Goal: Transaction & Acquisition: Purchase product/service

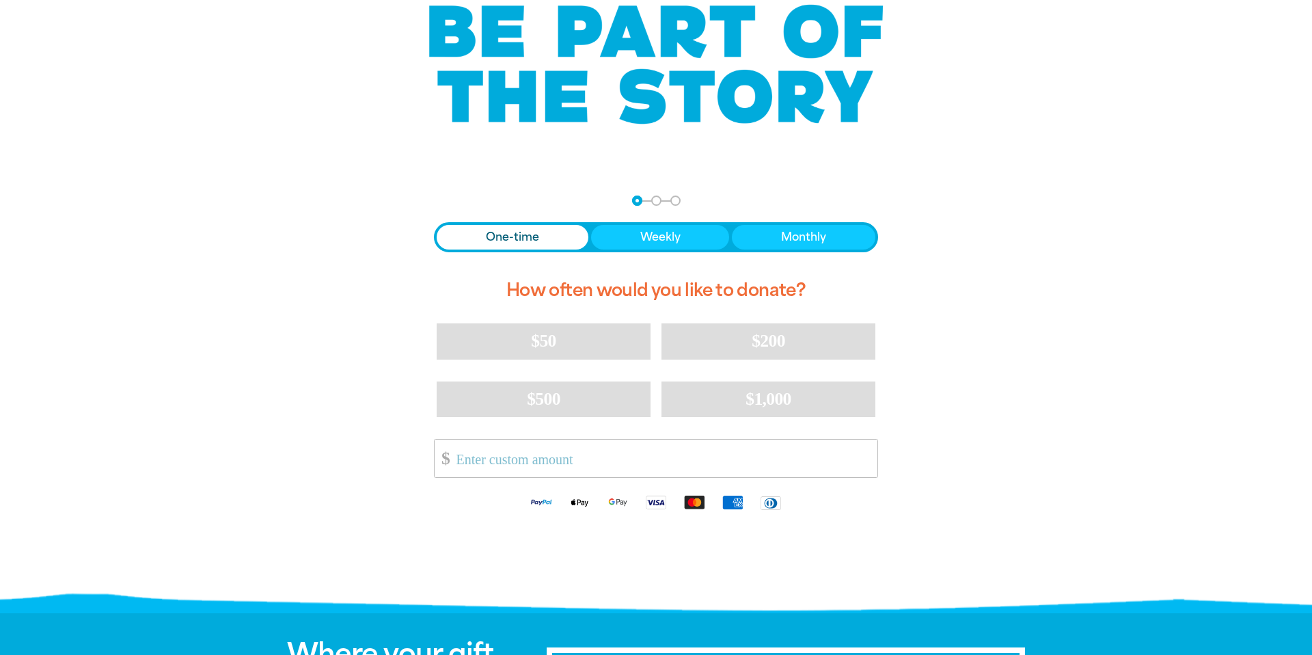
scroll to position [122, 0]
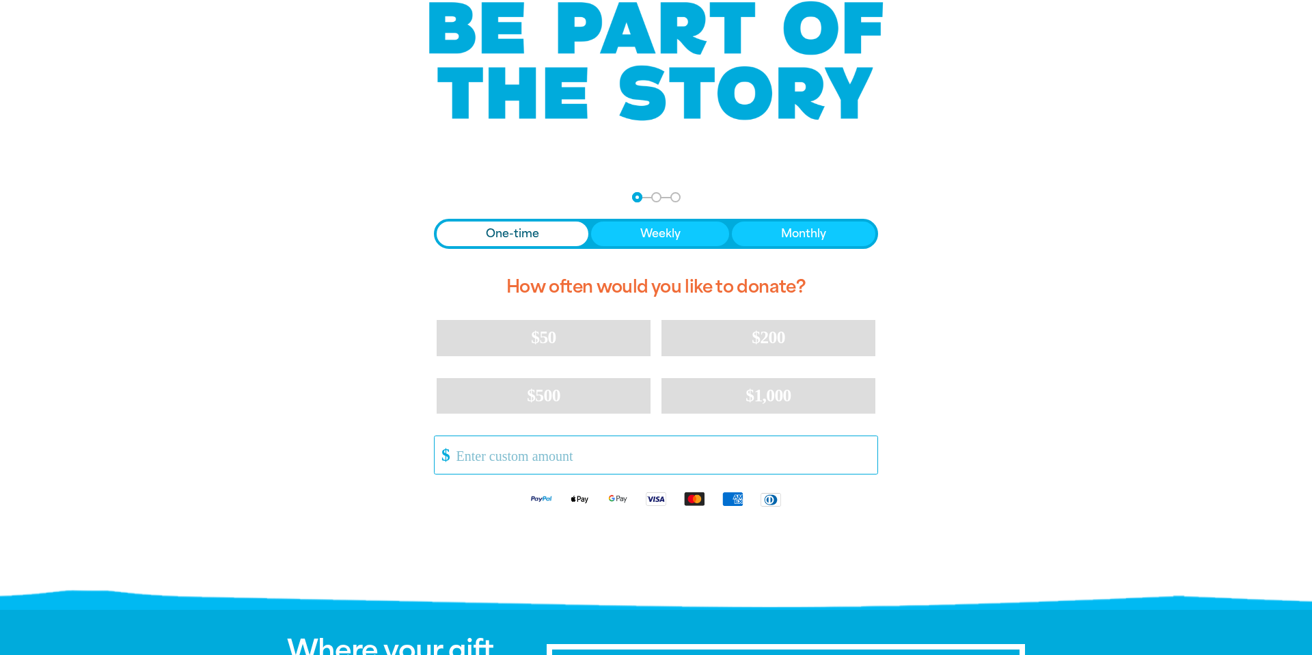
drag, startPoint x: 568, startPoint y: 462, endPoint x: 581, endPoint y: 458, distance: 14.3
click at [570, 461] on input "Other Amount" at bounding box center [662, 455] width 430 height 38
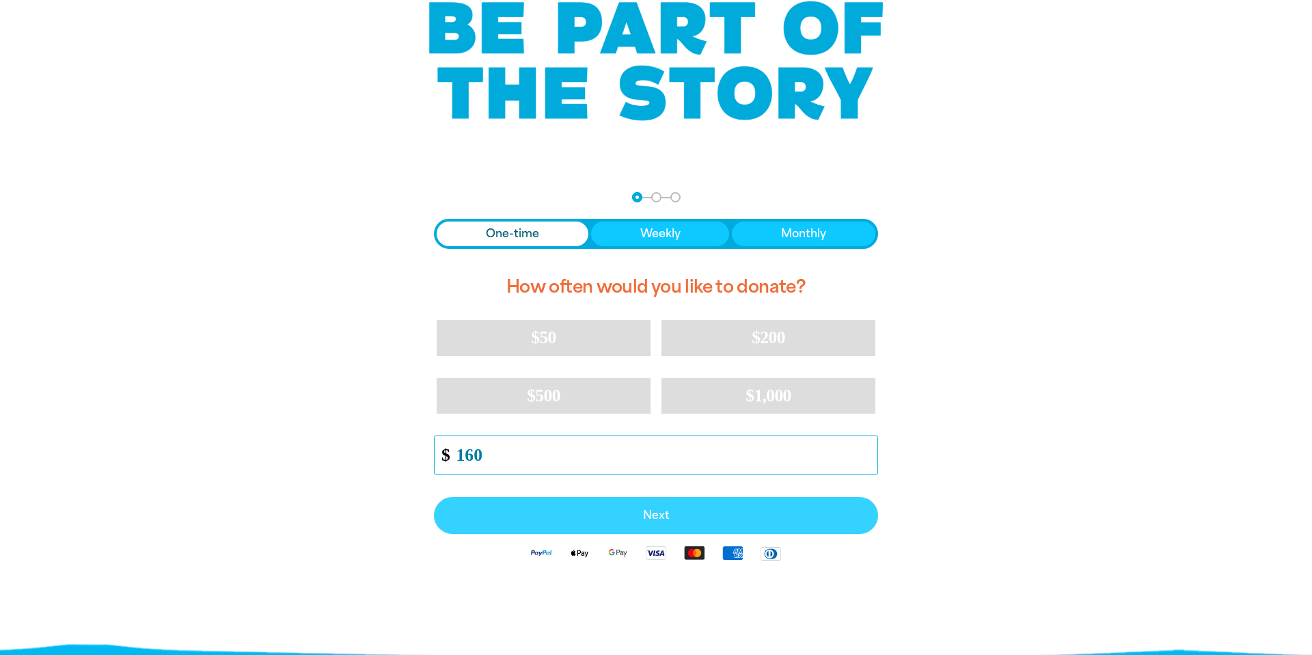
type input "160"
click at [666, 512] on span "Next" at bounding box center [656, 515] width 414 height 11
select select "AU"
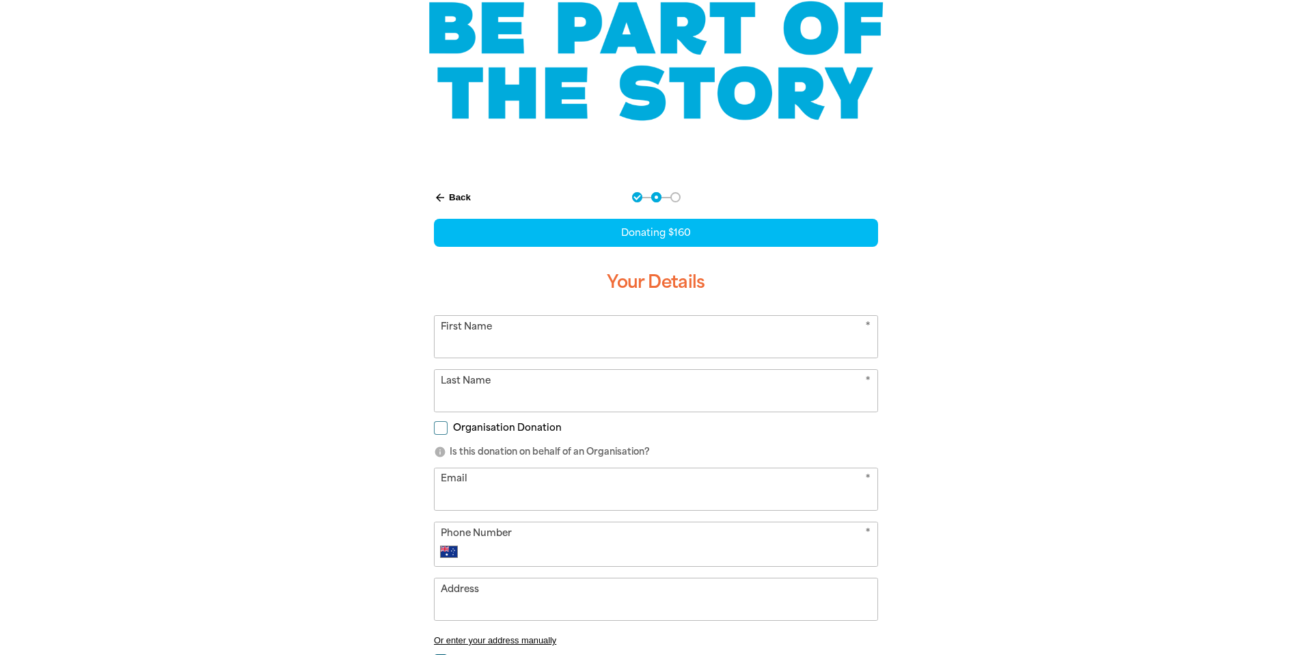
click at [577, 325] on input "First Name" at bounding box center [656, 337] width 443 height 42
click at [438, 427] on form "* First Name * Last Name Organisation Donation info Is this donation on behalf …" at bounding box center [656, 520] width 444 height 410
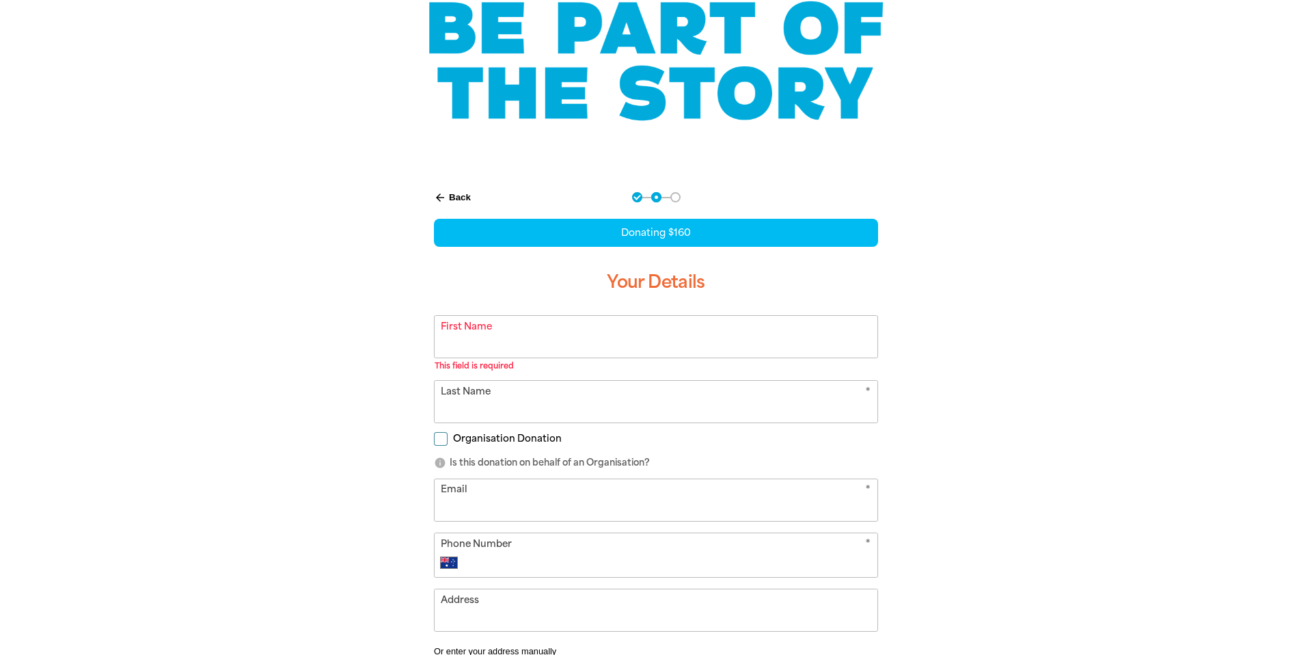
click at [437, 437] on input "Organisation Donation" at bounding box center [441, 439] width 14 height 14
checkbox input "true"
select select "AU"
click at [520, 508] on input "Organisation Name" at bounding box center [656, 500] width 443 height 42
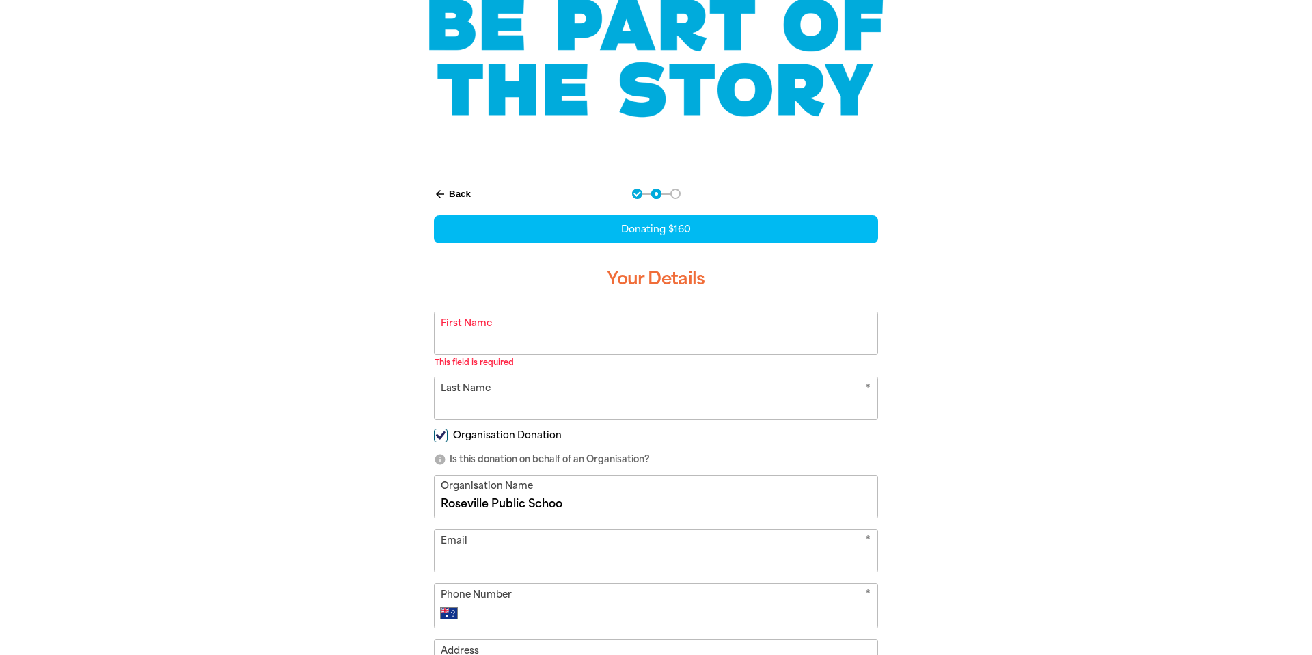
type input "[GEOGRAPHIC_DATA]"
type input "[PERSON_NAME]"
type input "[PERSON_NAME][EMAIL_ADDRESS][DOMAIN_NAME]"
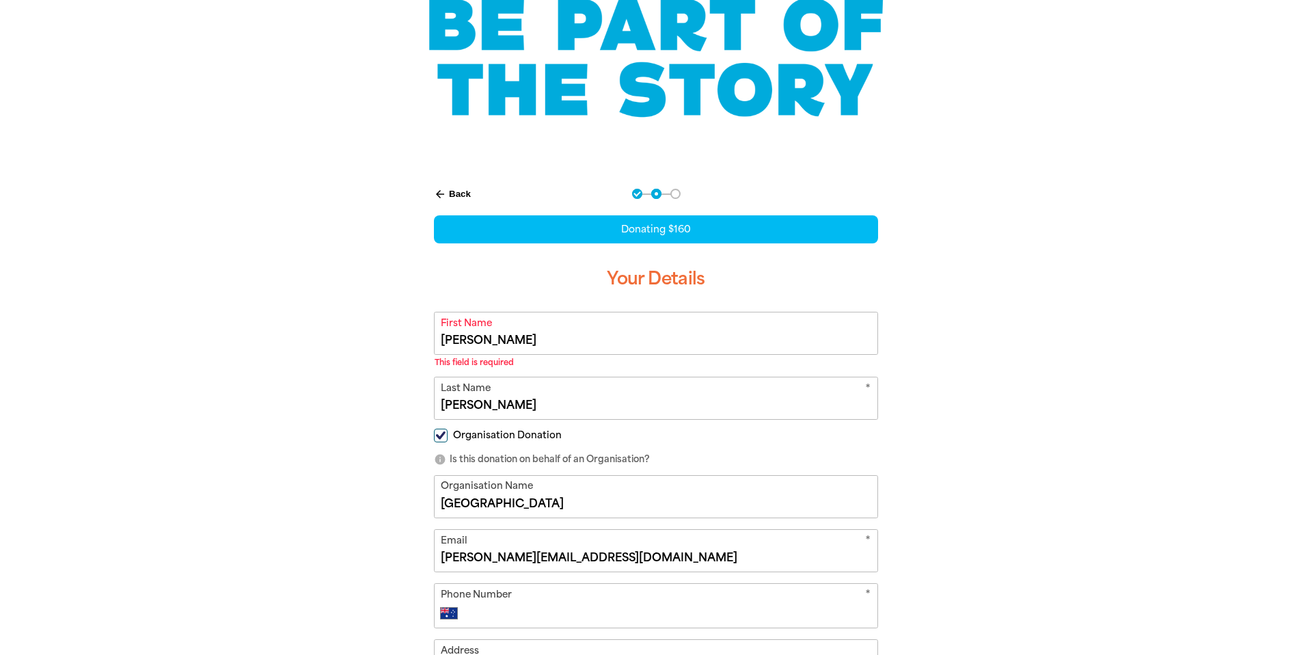
type input "[PHONE_NUMBER]"
type input "[STREET_ADDRESS]"
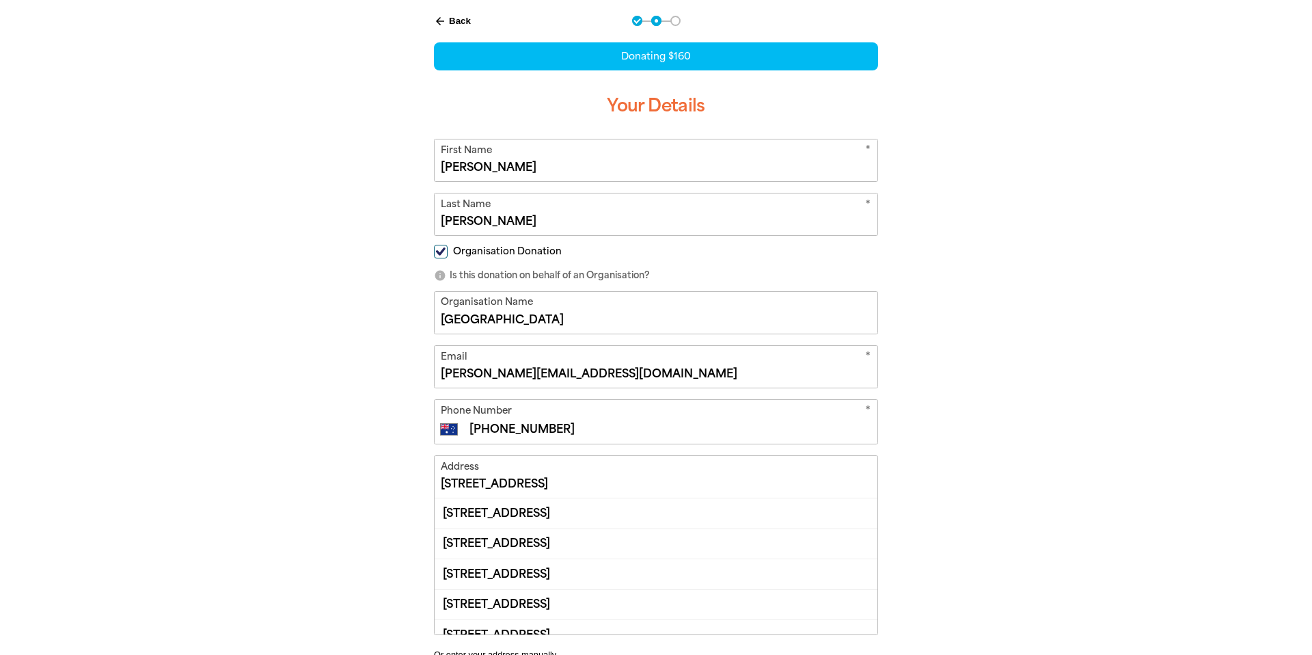
scroll to position [301, 0]
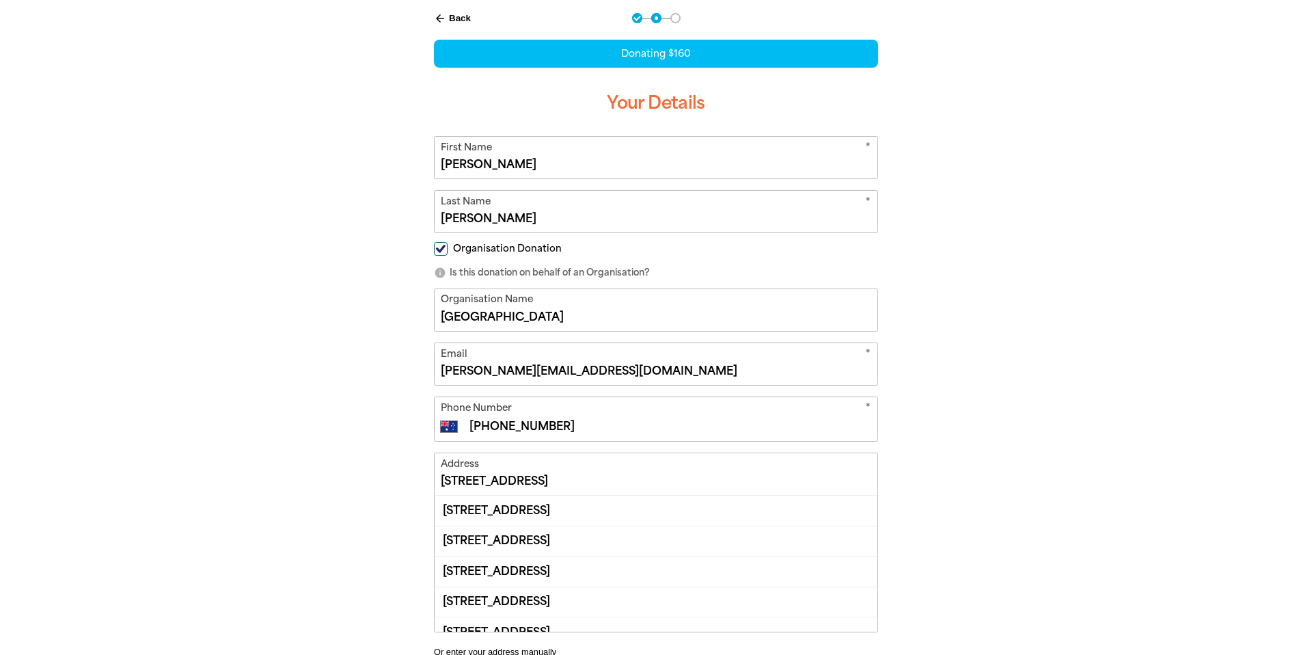
type input "[GEOGRAPHIC_DATA]"
click at [526, 479] on input "[STREET_ADDRESS]" at bounding box center [656, 474] width 443 height 42
drag, startPoint x: 707, startPoint y: 484, endPoint x: 733, endPoint y: 489, distance: 26.4
click at [708, 484] on input "[STREET_ADDRESS]" at bounding box center [656, 474] width 443 height 42
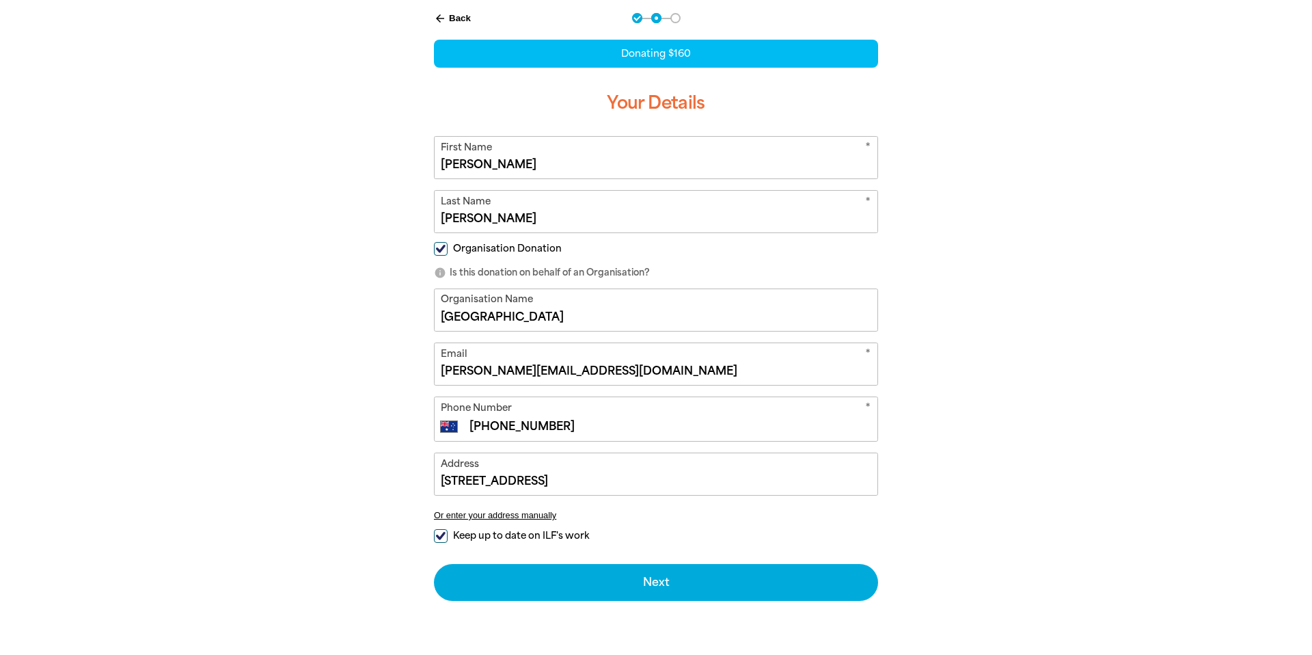
drag, startPoint x: 956, startPoint y: 494, endPoint x: 934, endPoint y: 491, distance: 22.0
click at [955, 494] on div "arrow_back Back Step 1 Step 2 Step 3 Donating $160 Your Details * First Name [P…" at bounding box center [656, 340] width 820 height 689
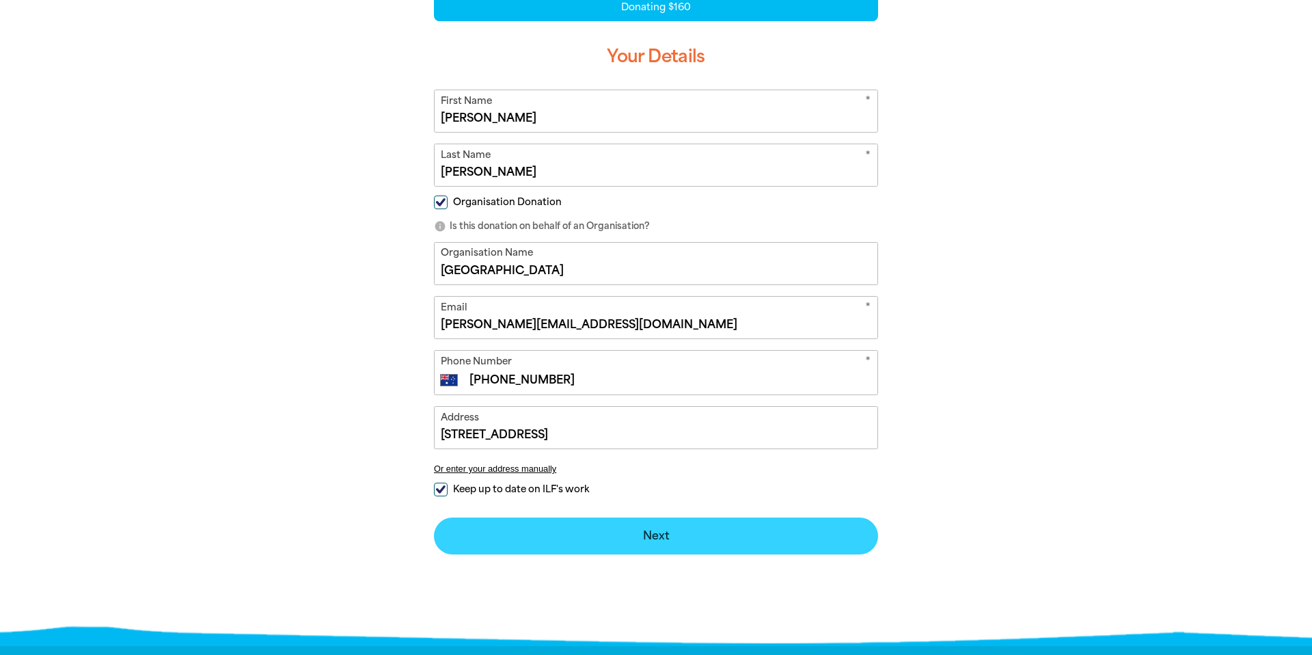
click at [689, 541] on button "Next chevron_right" at bounding box center [656, 535] width 444 height 37
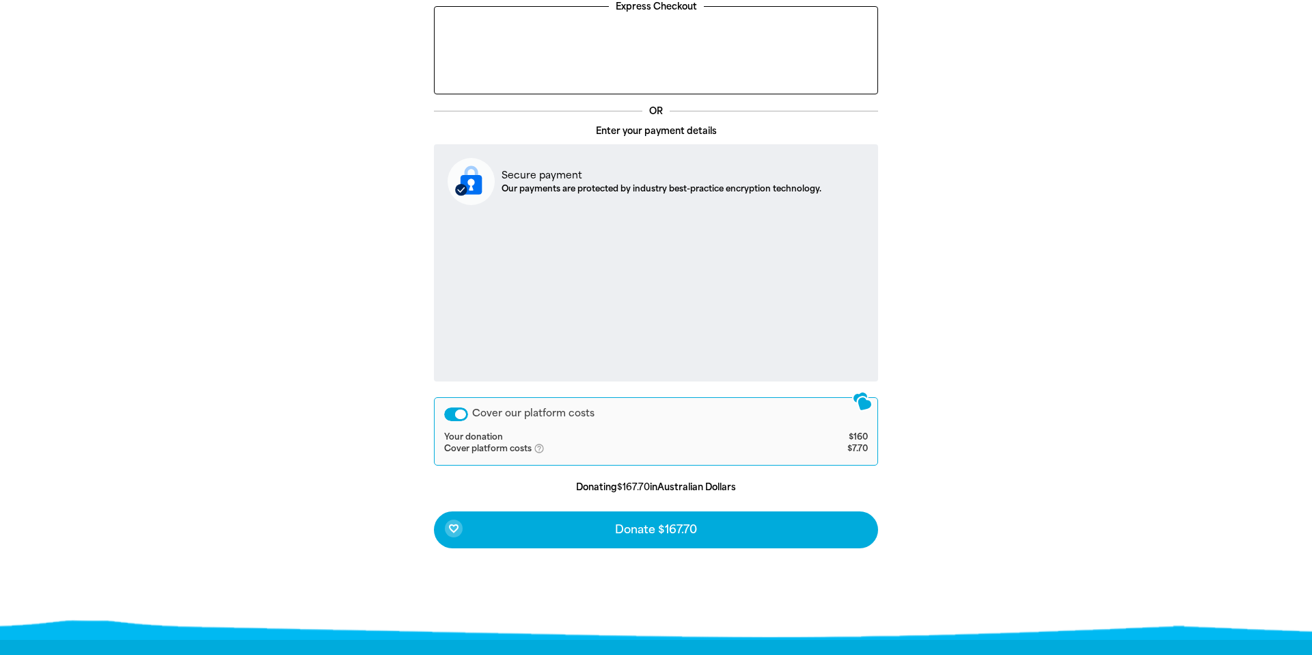
scroll to position [410, 0]
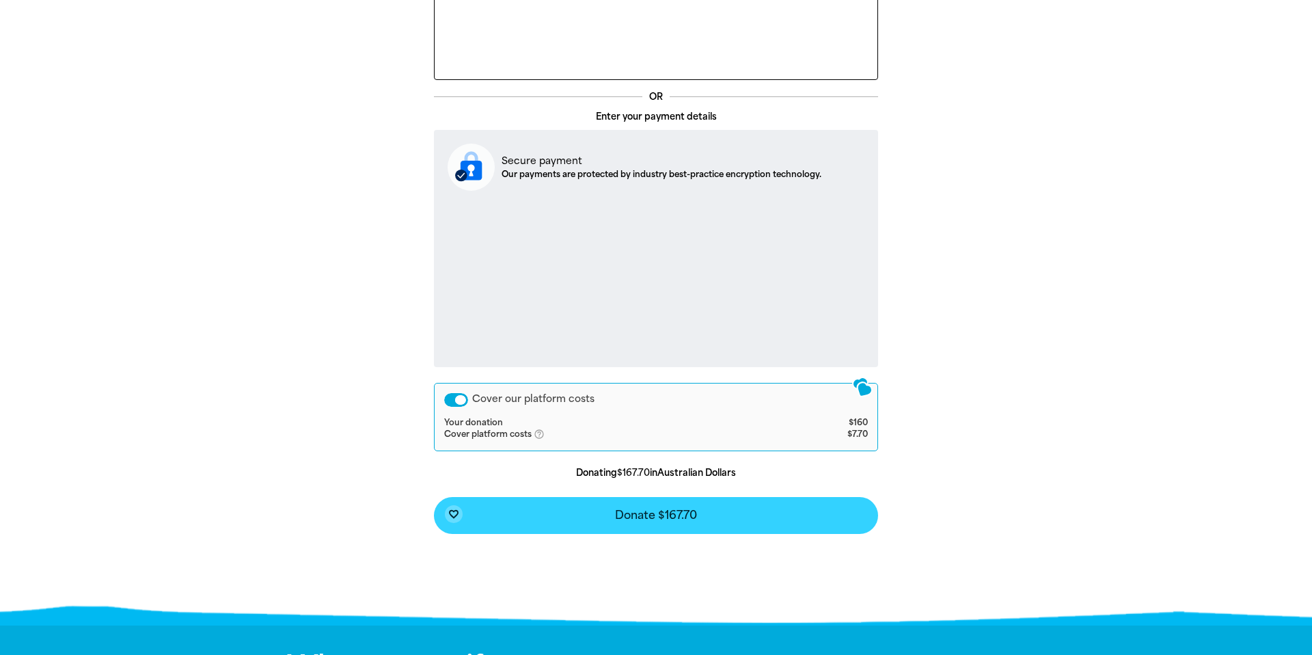
click at [644, 517] on span "Donate $167.70" at bounding box center [656, 515] width 82 height 11
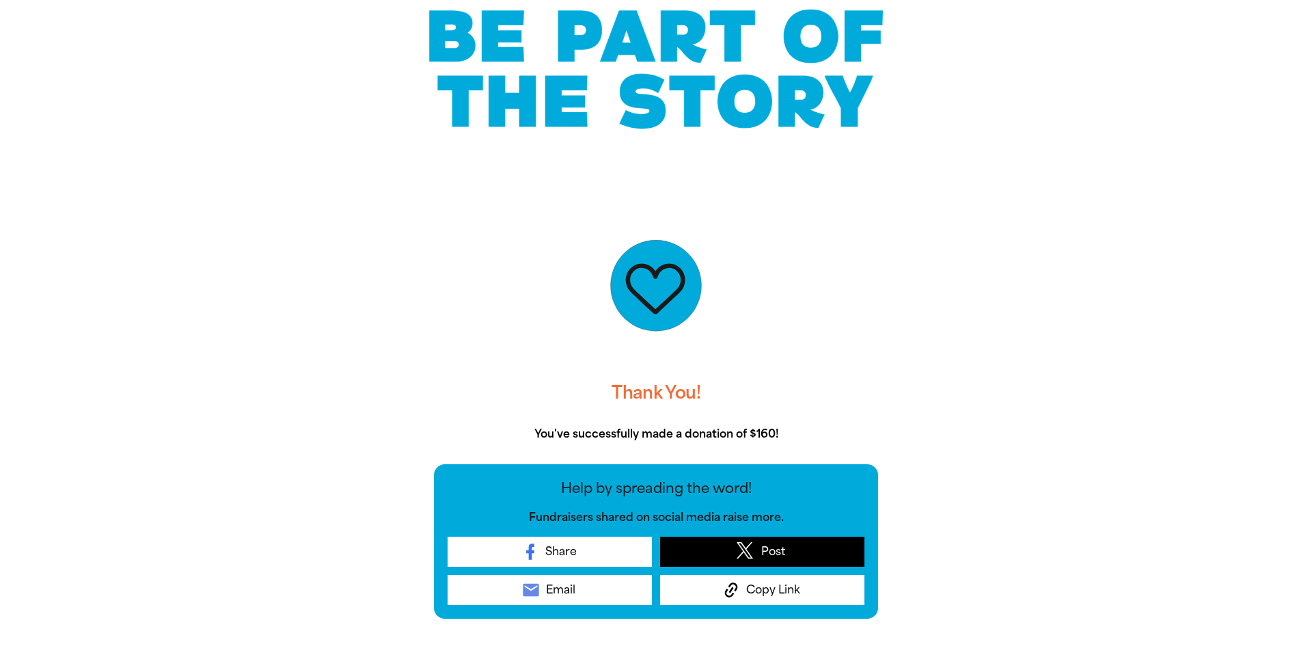
scroll to position [116, 0]
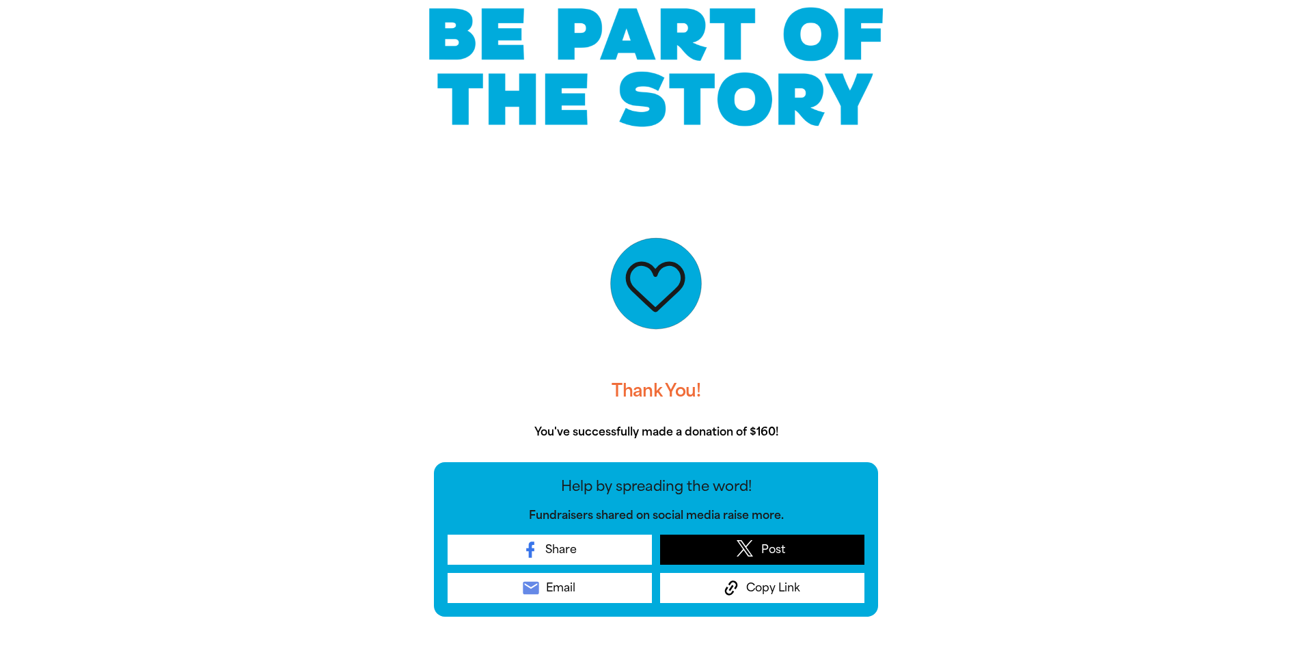
click at [771, 557] on span "Post" at bounding box center [773, 549] width 24 height 16
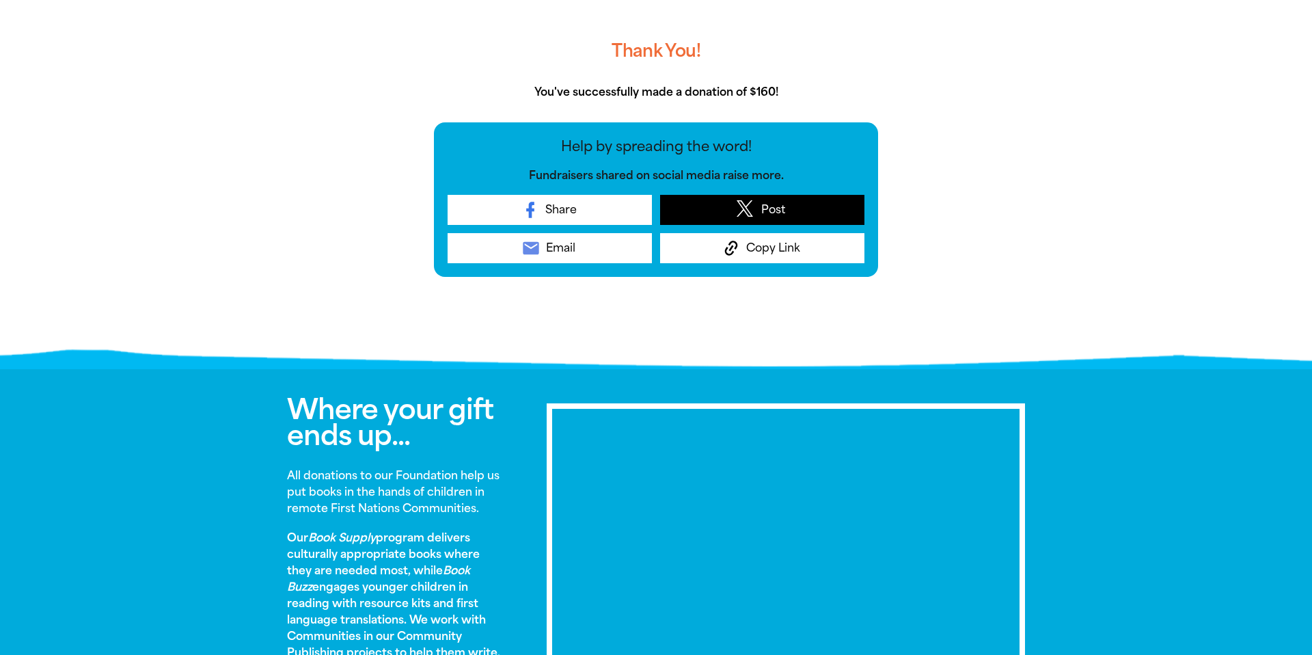
scroll to position [456, 0]
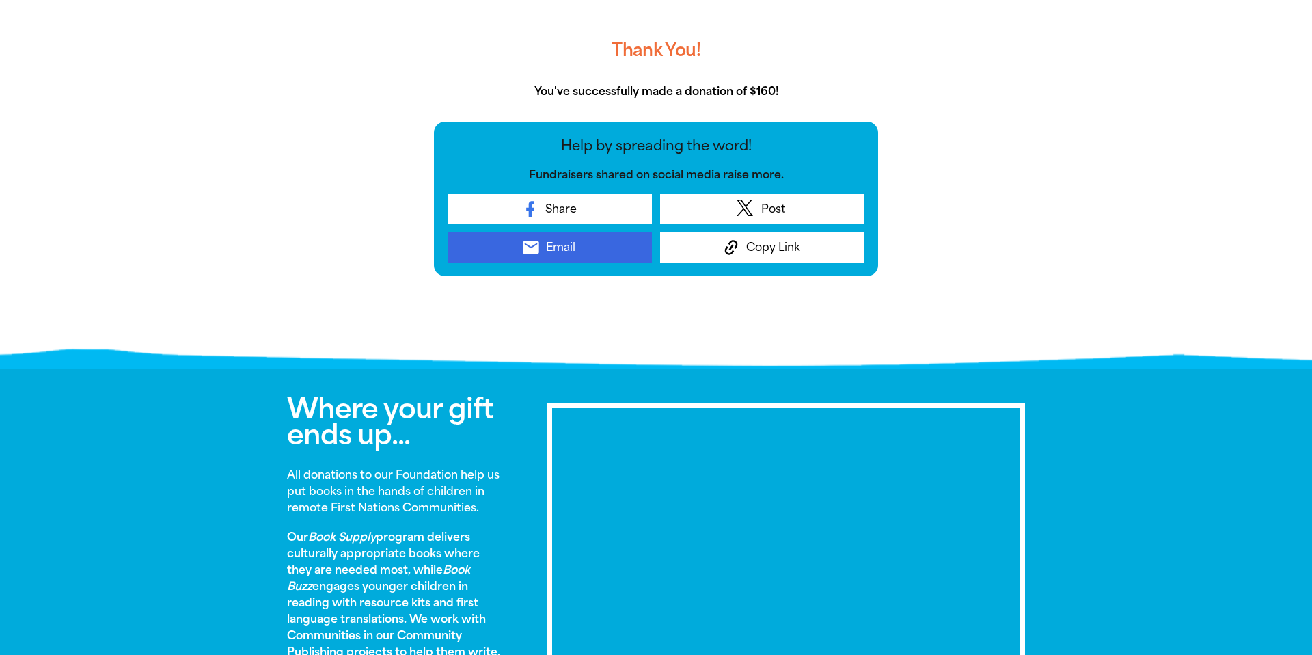
click at [566, 247] on span "Email" at bounding box center [560, 247] width 29 height 16
